Goal: Submit feedback/report problem: Leave review/rating

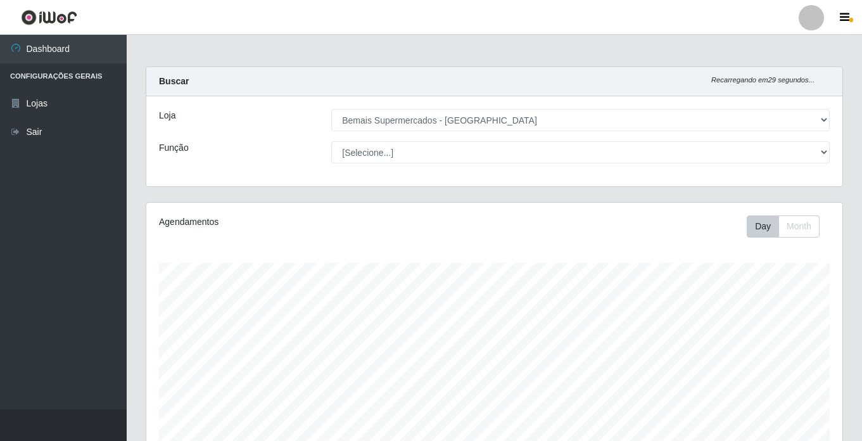
select select "250"
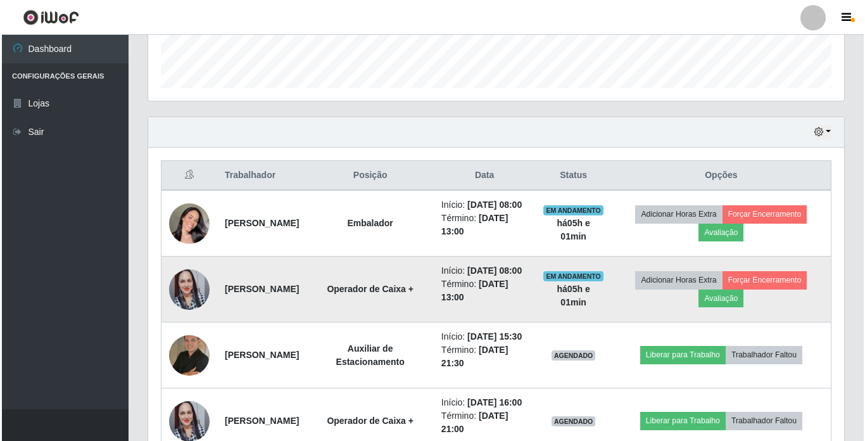
scroll to position [263, 696]
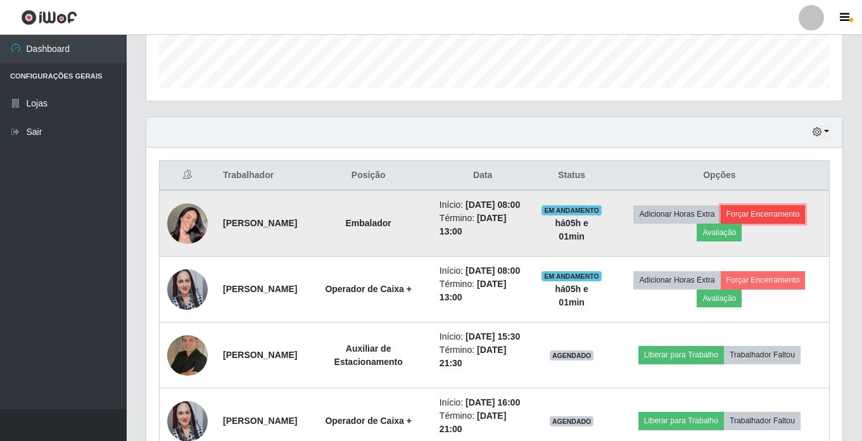
click at [780, 222] on button "Forçar Encerramento" at bounding box center [763, 214] width 85 height 18
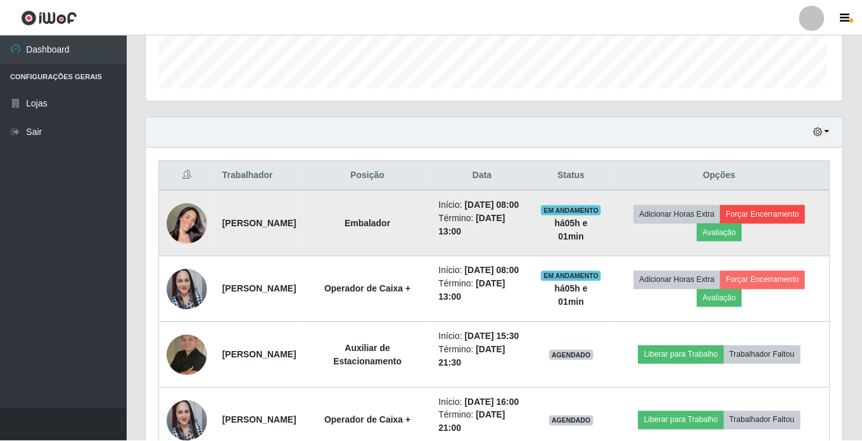
scroll to position [263, 690]
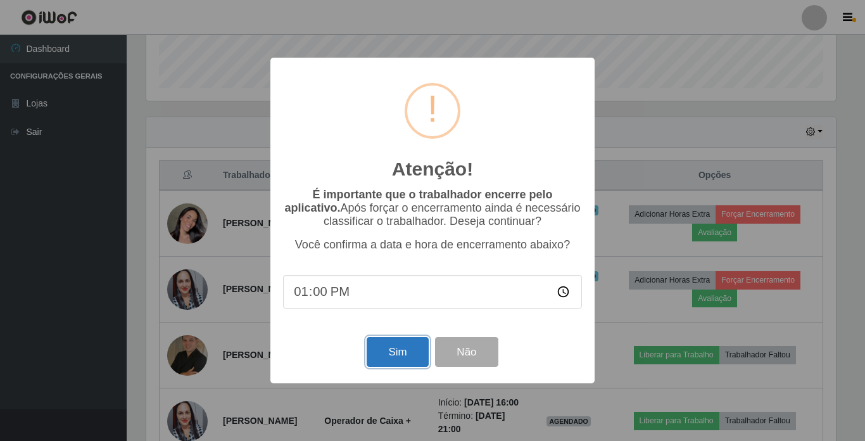
click at [393, 352] on button "Sim" at bounding box center [397, 352] width 61 height 30
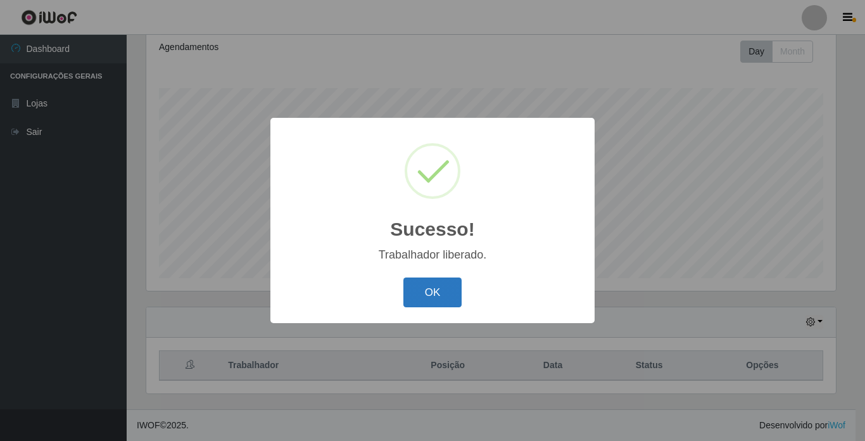
click at [435, 298] on button "OK" at bounding box center [433, 292] width 59 height 30
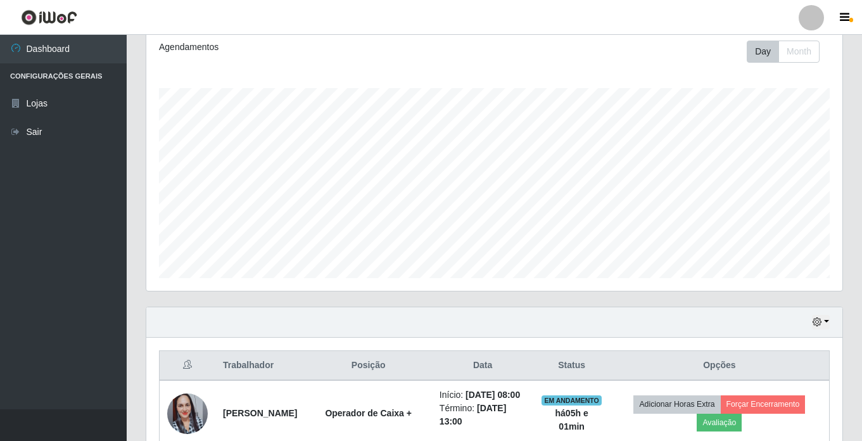
scroll to position [302, 0]
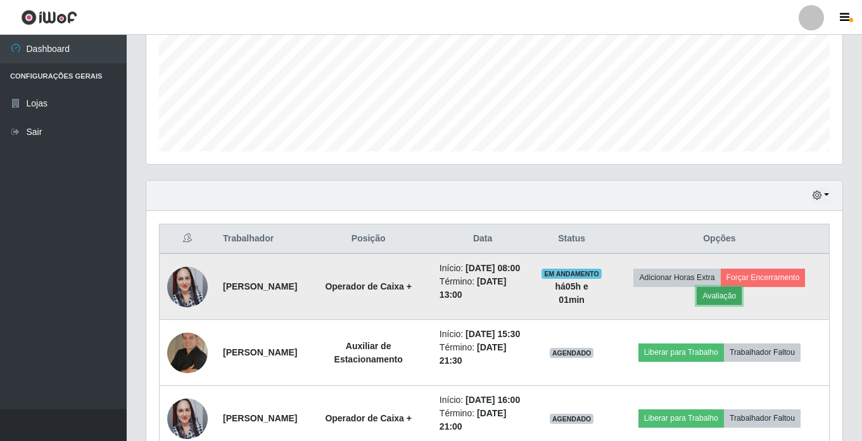
click at [742, 302] on button "Avaliação" at bounding box center [719, 296] width 45 height 18
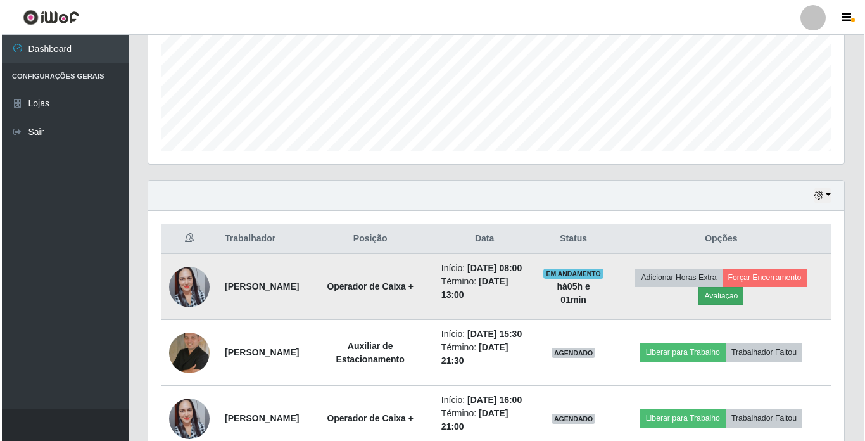
scroll to position [263, 690]
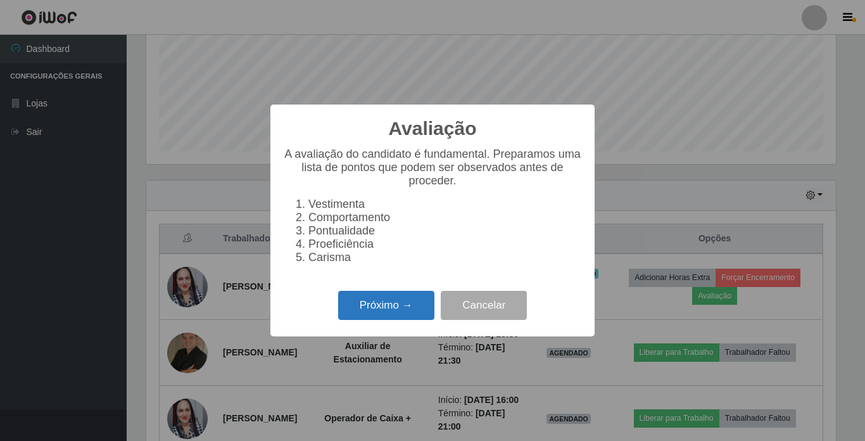
click at [398, 305] on button "Próximo →" at bounding box center [386, 306] width 96 height 30
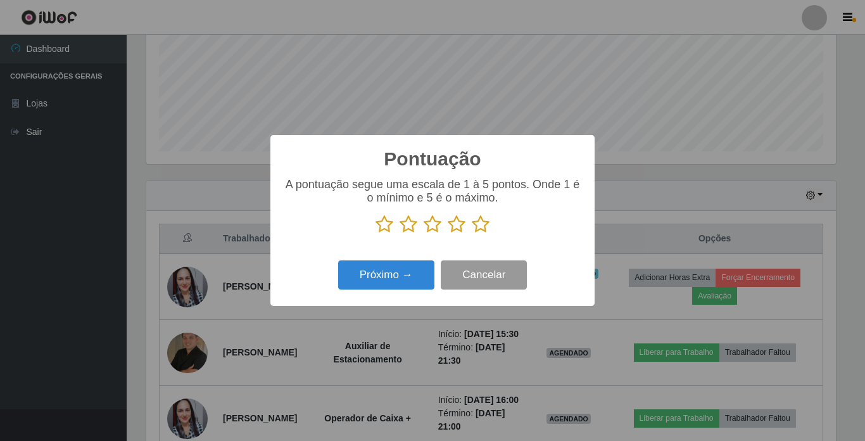
scroll to position [633237, 632810]
click at [473, 226] on icon at bounding box center [481, 224] width 18 height 19
click at [472, 234] on input "radio" at bounding box center [472, 234] width 0 height 0
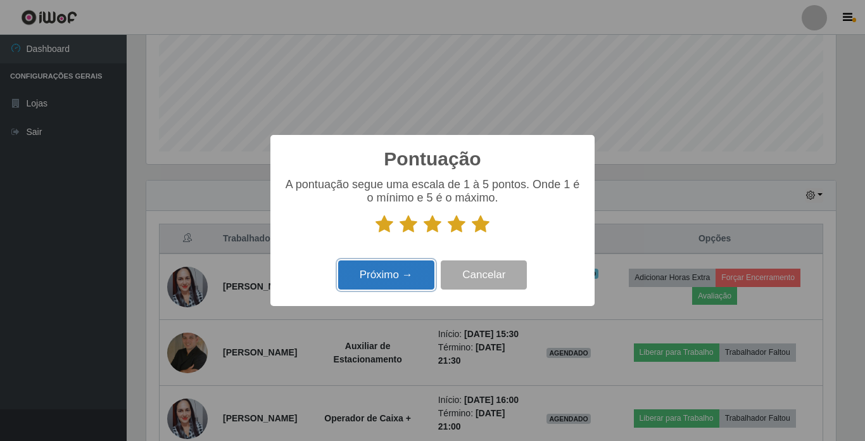
click at [408, 274] on button "Próximo →" at bounding box center [386, 275] width 96 height 30
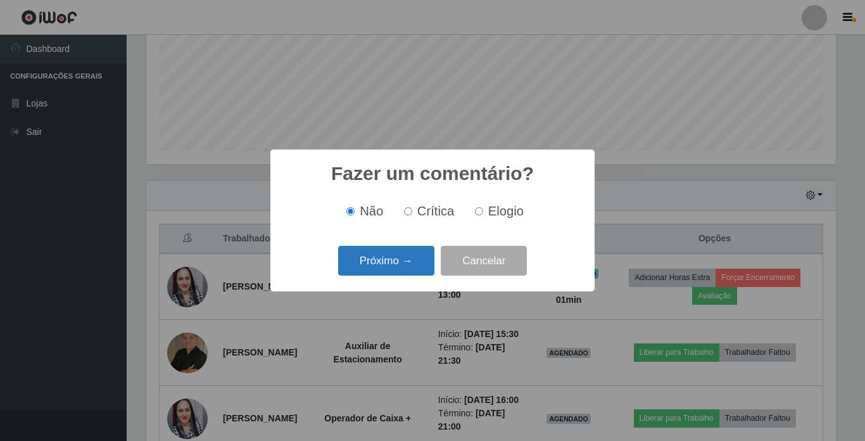
click at [416, 272] on button "Próximo →" at bounding box center [386, 261] width 96 height 30
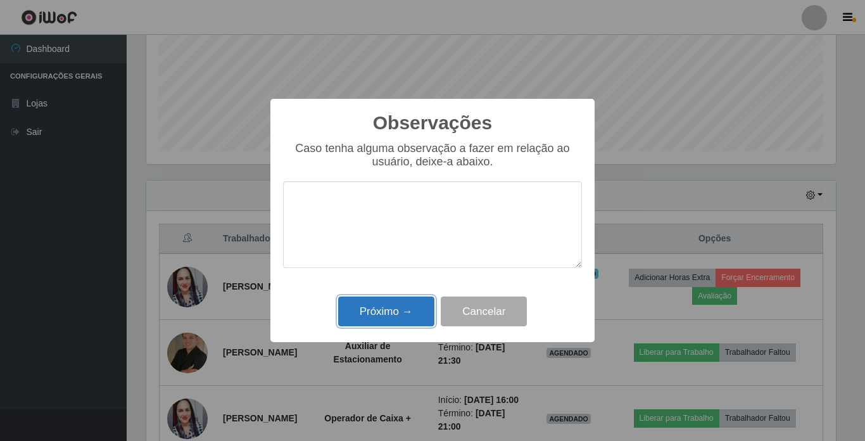
click at [402, 302] on button "Próximo →" at bounding box center [386, 311] width 96 height 30
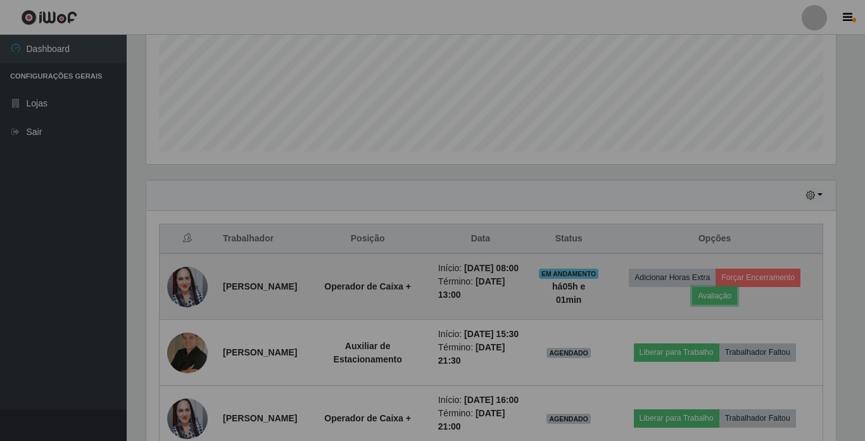
scroll to position [263, 696]
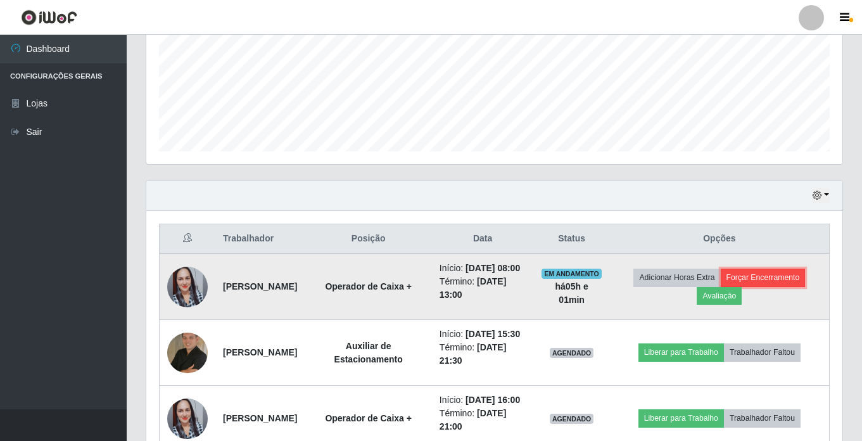
click at [775, 283] on button "Forçar Encerramento" at bounding box center [763, 278] width 85 height 18
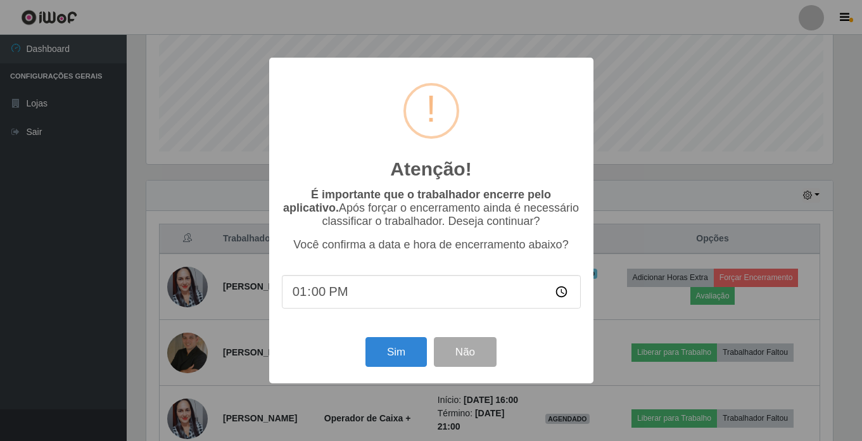
scroll to position [263, 690]
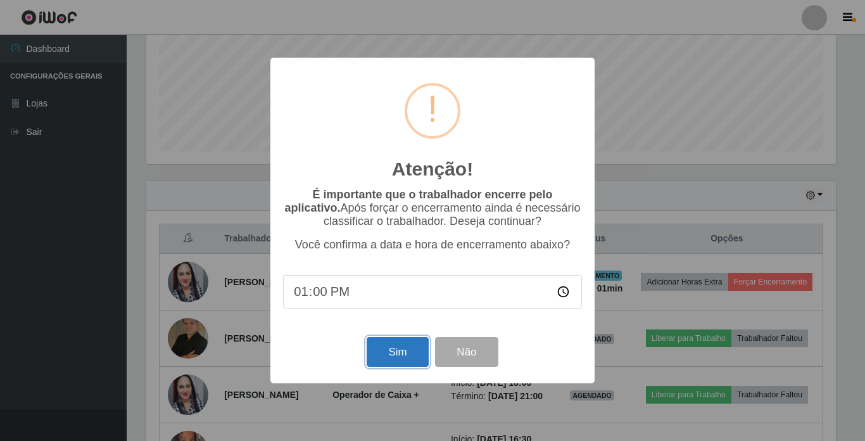
click at [386, 350] on button "Sim" at bounding box center [397, 352] width 61 height 30
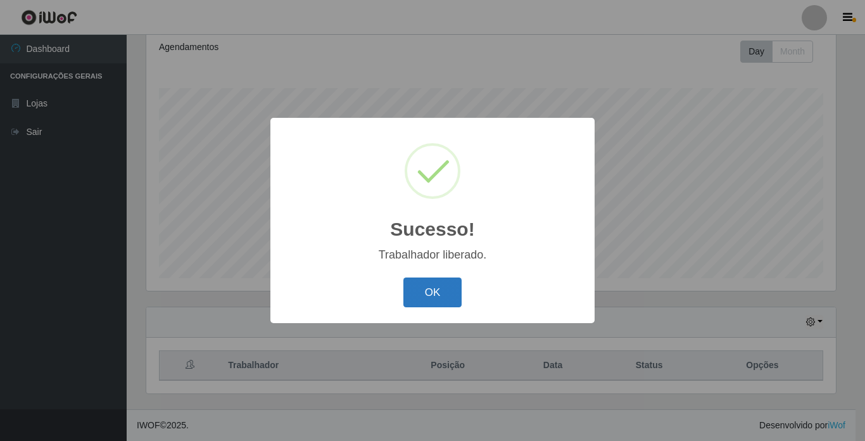
click at [427, 293] on button "OK" at bounding box center [433, 292] width 59 height 30
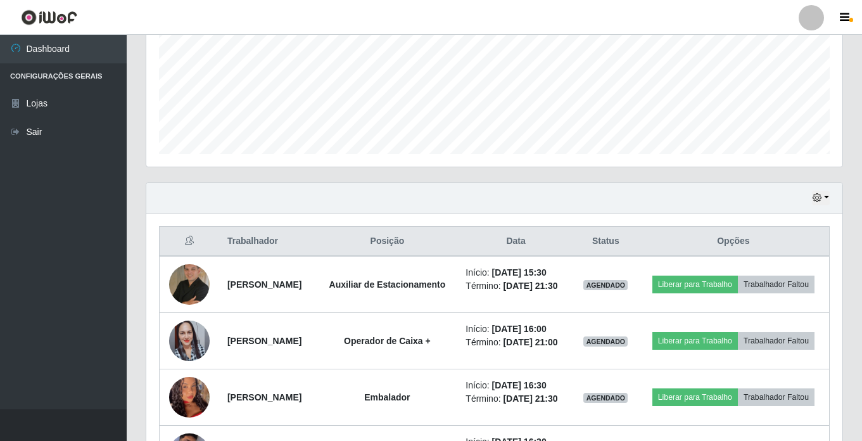
scroll to position [302, 0]
